Goal: Information Seeking & Learning: Check status

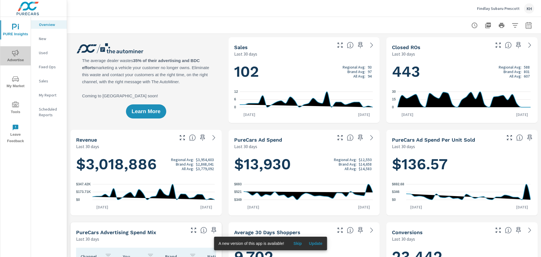
click at [15, 55] on icon "nav menu" at bounding box center [15, 53] width 7 height 7
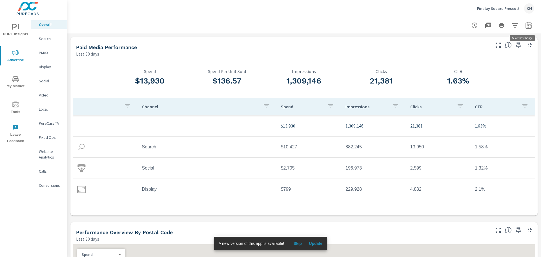
click at [526, 25] on icon "button" at bounding box center [528, 26] width 4 height 2
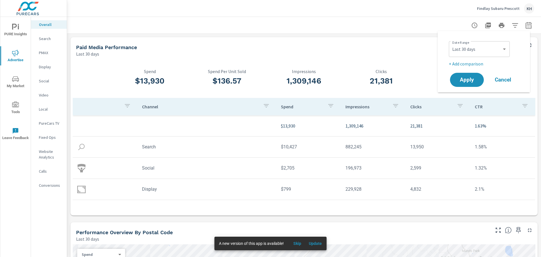
click at [507, 49] on div "Custom [DATE] Last week Last 7 days Last 14 days Last 30 days Last 45 days Last…" at bounding box center [479, 49] width 61 height 16
click at [504, 48] on select "Custom [DATE] Last week Last 7 days Last 14 days Last 30 days Last 45 days Last…" at bounding box center [479, 48] width 56 height 11
click at [451, 43] on select "Custom [DATE] Last week Last 7 days Last 14 days Last 30 days Last 45 days Last…" at bounding box center [479, 48] width 56 height 11
select select "Last month"
click at [473, 81] on span "Apply" at bounding box center [466, 79] width 23 height 5
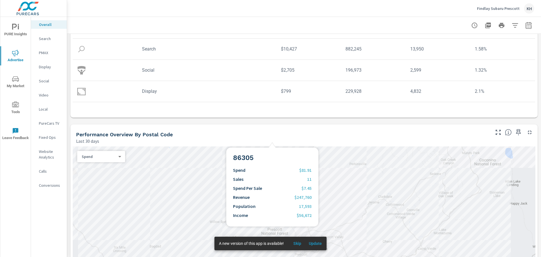
scroll to position [169, 0]
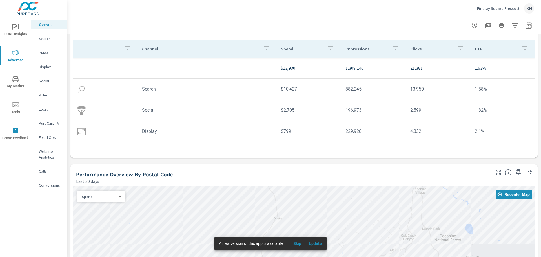
scroll to position [56, 0]
click at [148, 114] on td "Social" at bounding box center [206, 111] width 139 height 14
click at [81, 112] on img at bounding box center [81, 111] width 8 height 8
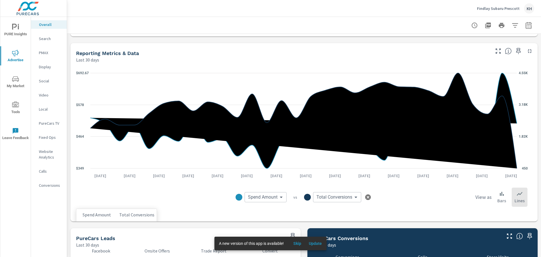
scroll to position [423, 0]
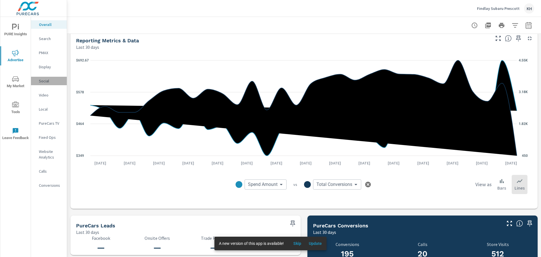
click at [44, 81] on p "Social" at bounding box center [50, 81] width 23 height 6
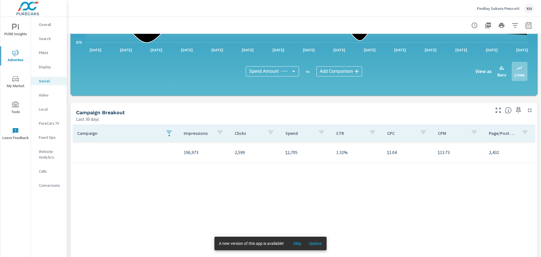
scroll to position [147, 0]
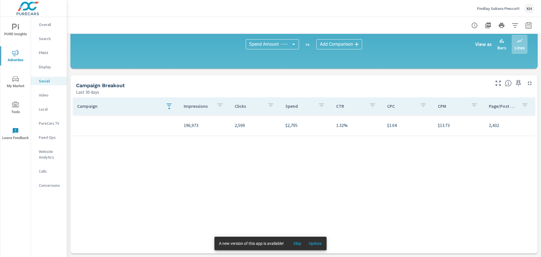
click at [95, 107] on p "Campaign" at bounding box center [119, 106] width 84 height 6
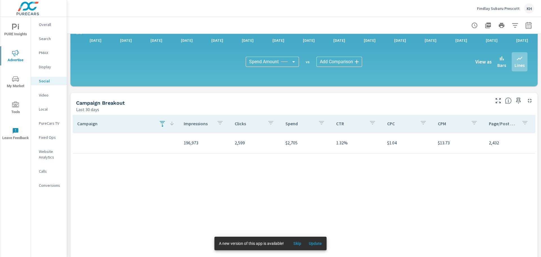
scroll to position [147, 0]
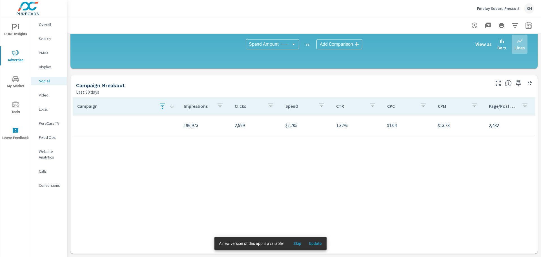
click at [310, 9] on div "Findlay Subaru [PERSON_NAME]" at bounding box center [304, 8] width 460 height 17
